Goal: Find specific page/section: Find specific page/section

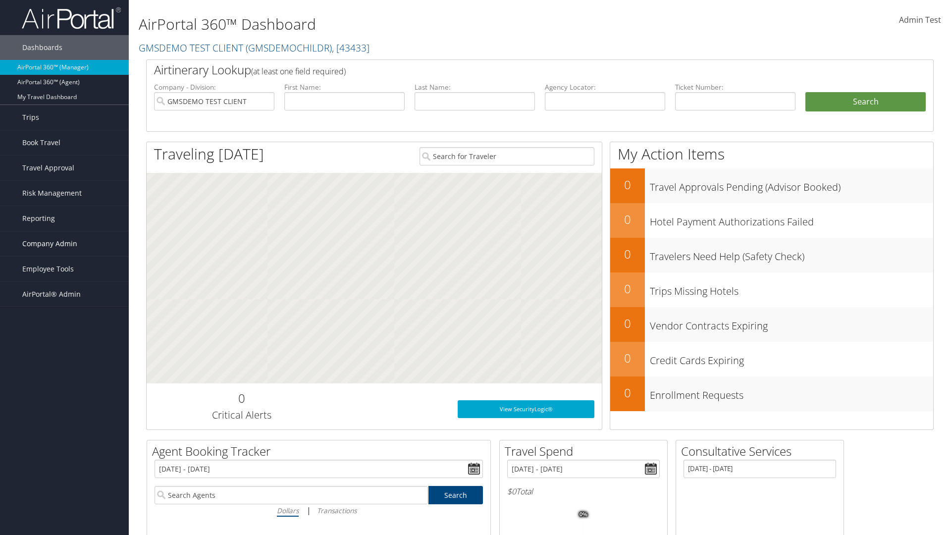
click at [64, 244] on span "Company Admin" at bounding box center [49, 243] width 55 height 25
click at [64, 293] on link "People" at bounding box center [64, 293] width 129 height 15
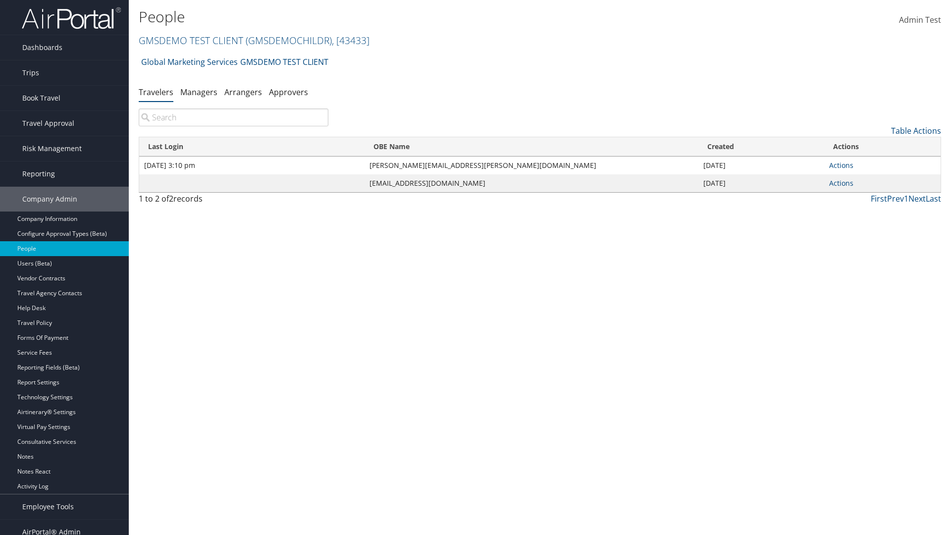
click at [233, 117] on input "search" at bounding box center [234, 117] width 190 height 18
type input "Jan 27, 2020 3:10 pm"
